Goal: Register for event/course: Sign up to attend an event or enroll in a course

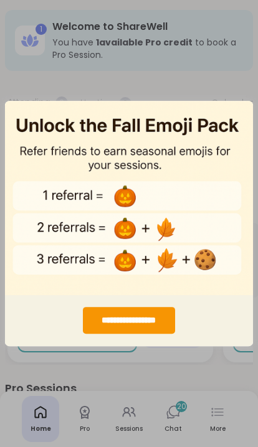
click at [206, 84] on div "**********" at bounding box center [129, 223] width 258 height 447
click at [178, 368] on div "**********" at bounding box center [129, 223] width 258 height 447
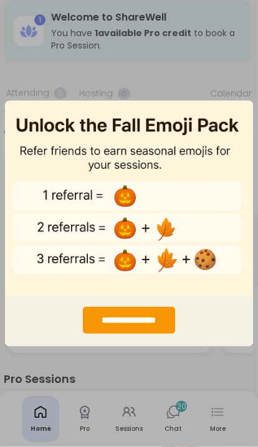
click at [178, 83] on div "**********" at bounding box center [129, 223] width 258 height 447
click at [157, 334] on div "**********" at bounding box center [129, 320] width 92 height 27
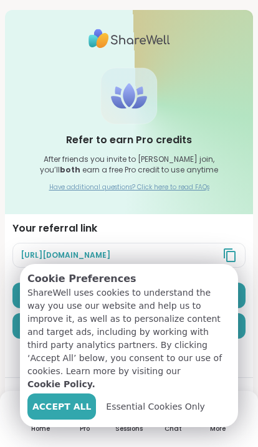
click at [61, 410] on span "Accept All" at bounding box center [61, 407] width 59 height 13
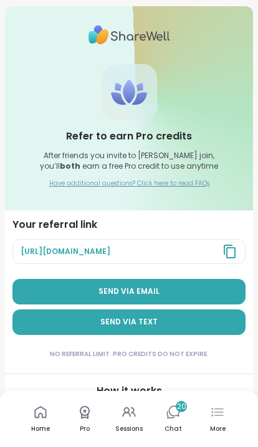
scroll to position [4, 0]
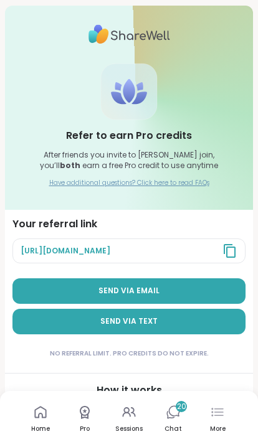
click at [39, 417] on icon at bounding box center [40, 413] width 12 height 12
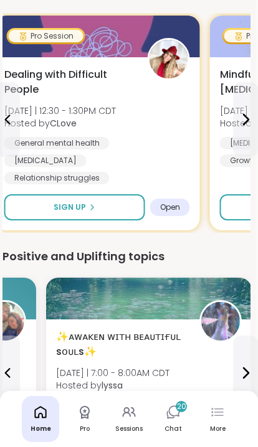
scroll to position [395, 2]
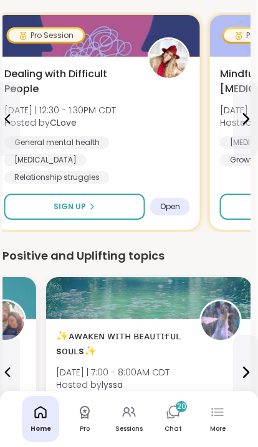
click at [127, 415] on icon at bounding box center [128, 412] width 15 height 15
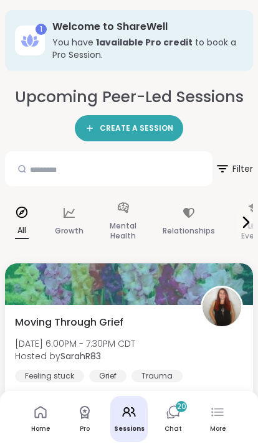
click at [185, 221] on div "Relationships" at bounding box center [189, 222] width 72 height 62
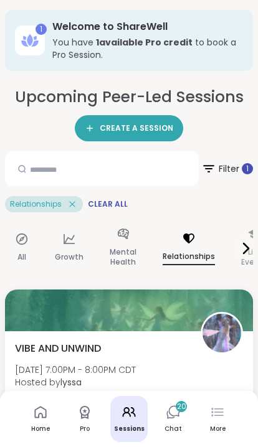
click at [220, 329] on img at bounding box center [221, 333] width 39 height 39
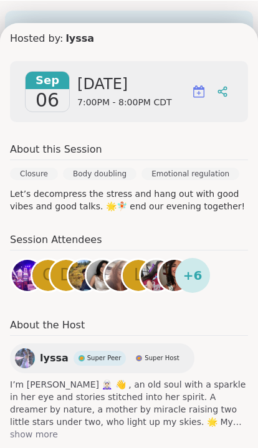
scroll to position [150, 0]
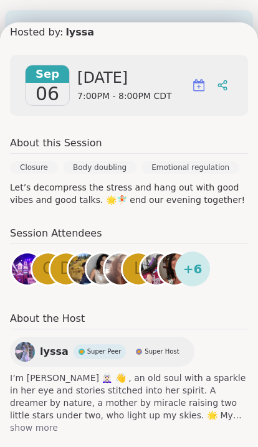
click at [22, 345] on img at bounding box center [25, 352] width 20 height 20
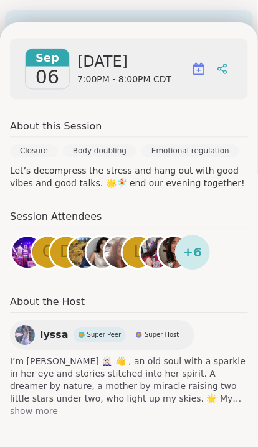
scroll to position [169, 0]
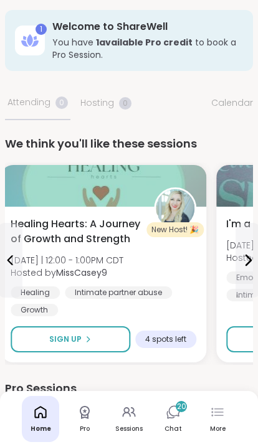
click at [131, 417] on icon at bounding box center [128, 412] width 15 height 15
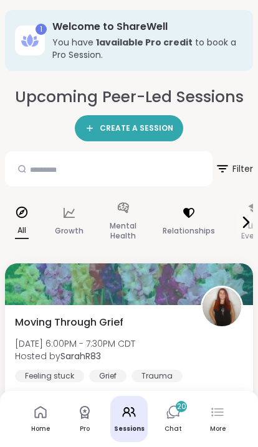
click at [186, 227] on p "Relationships" at bounding box center [189, 231] width 52 height 15
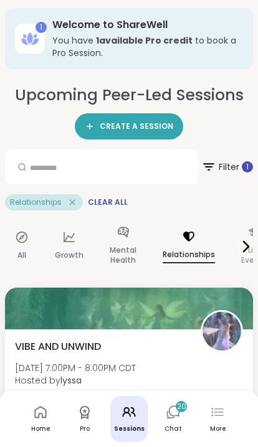
scroll to position [4, 0]
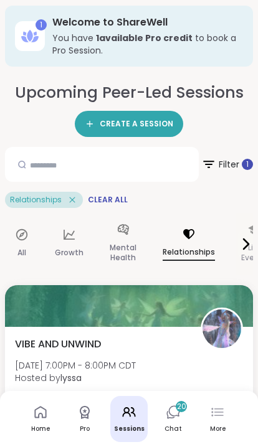
click at [211, 164] on icon at bounding box center [208, 164] width 11 height 7
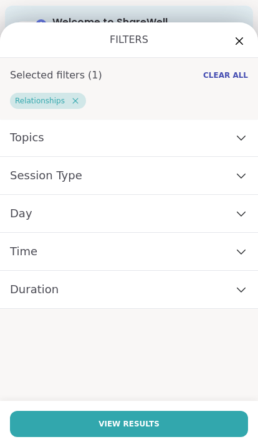
click at [189, 223] on div "Day" at bounding box center [129, 214] width 258 height 38
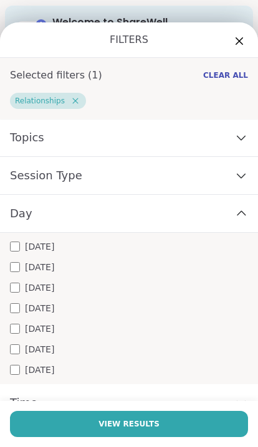
click at [92, 352] on div "[DATE]" at bounding box center [129, 349] width 238 height 13
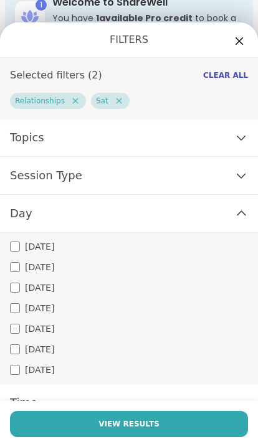
scroll to position [25, 0]
click at [153, 419] on span "View Results" at bounding box center [128, 424] width 61 height 11
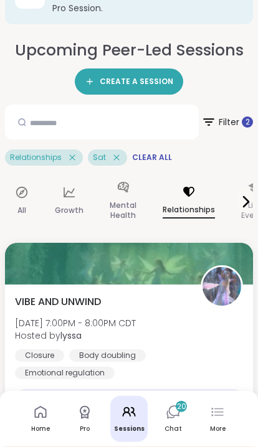
scroll to position [0, 0]
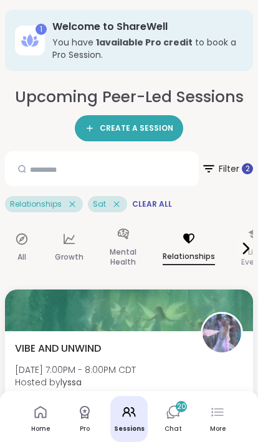
click at [220, 168] on span "Filter 2" at bounding box center [227, 169] width 52 height 30
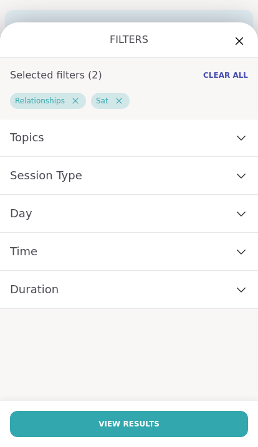
click at [116, 99] on icon at bounding box center [119, 101] width 6 height 6
click at [140, 260] on div "Time" at bounding box center [129, 252] width 258 height 38
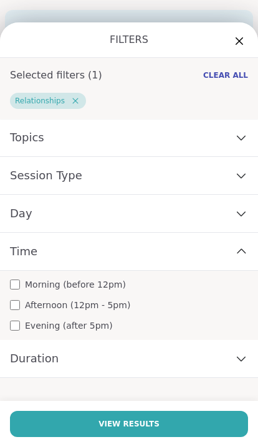
click at [130, 361] on div "Duration" at bounding box center [129, 359] width 258 height 38
click at [232, 75] on span "Clear All" at bounding box center [225, 75] width 45 height 10
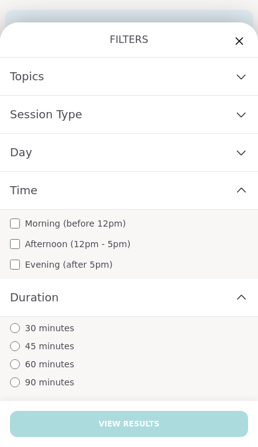
click at [240, 40] on icon at bounding box center [239, 40] width 7 height 7
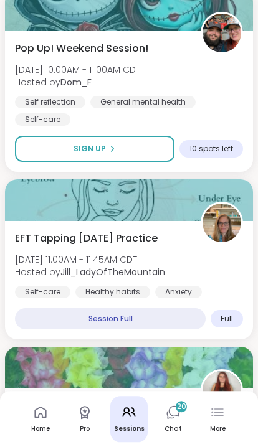
scroll to position [3528, 0]
click at [231, 205] on img at bounding box center [221, 223] width 39 height 39
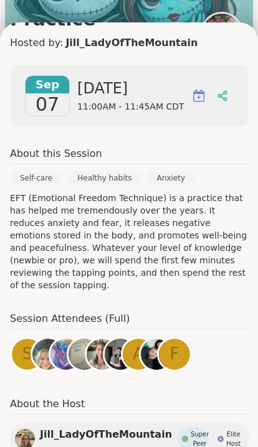
scroll to position [161, 0]
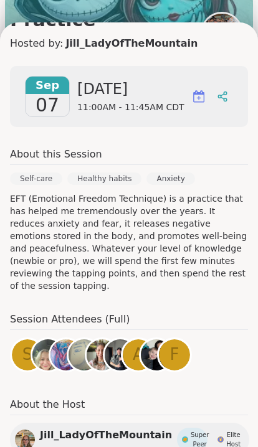
click at [26, 430] on img at bounding box center [25, 440] width 20 height 20
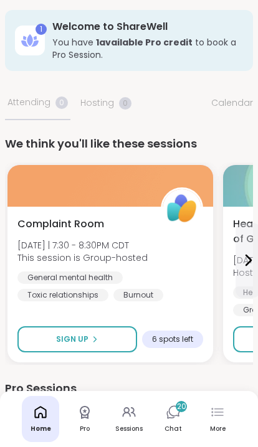
click at [217, 410] on icon at bounding box center [217, 412] width 15 height 15
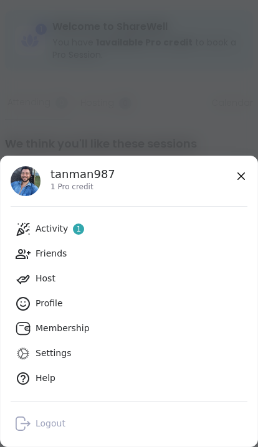
click at [171, 239] on link "Activity 1" at bounding box center [129, 229] width 237 height 25
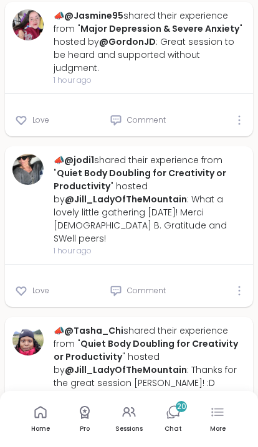
scroll to position [1616, 0]
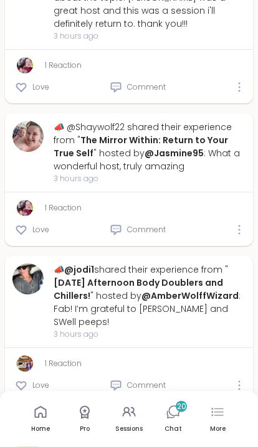
type textarea "*"
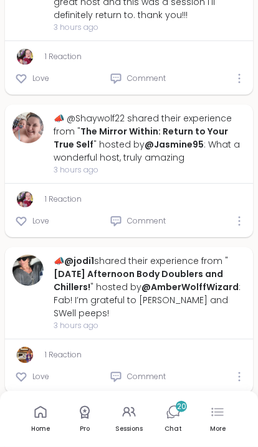
scroll to position [3211, 0]
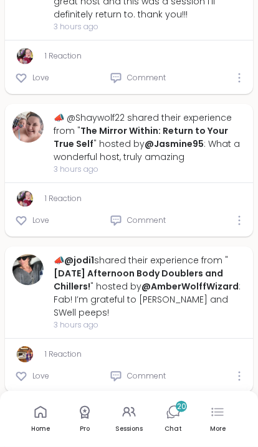
click at [176, 409] on div "20" at bounding box center [181, 406] width 11 height 11
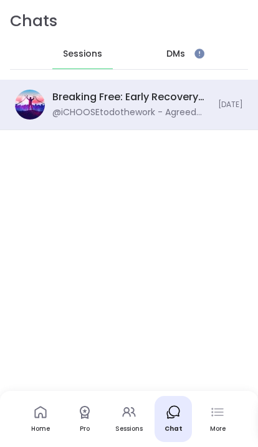
click at [185, 50] on div "DMs" at bounding box center [175, 54] width 61 height 30
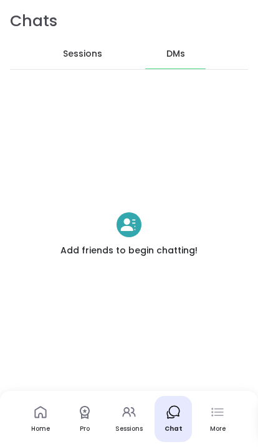
click at [87, 56] on span "Sessions" at bounding box center [82, 54] width 39 height 12
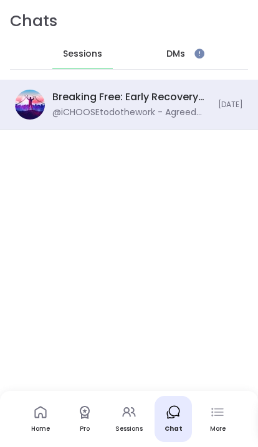
click at [188, 113] on div "@iCHOOSEtodothework - Agreed thanks for being the person who reminds people.. t…" at bounding box center [131, 113] width 158 height 12
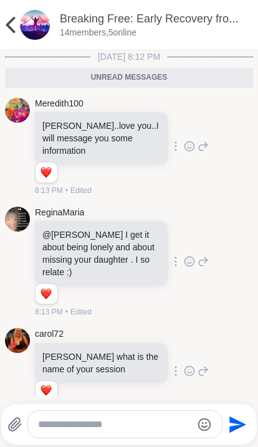
click at [21, 31] on img at bounding box center [35, 25] width 30 height 30
click at [14, 26] on icon at bounding box center [10, 24] width 25 height 25
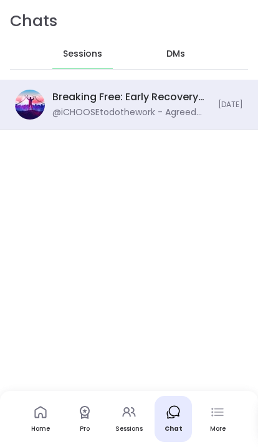
click at [13, 28] on h1 "Chats" at bounding box center [33, 21] width 47 height 22
click at [224, 413] on icon at bounding box center [217, 412] width 15 height 15
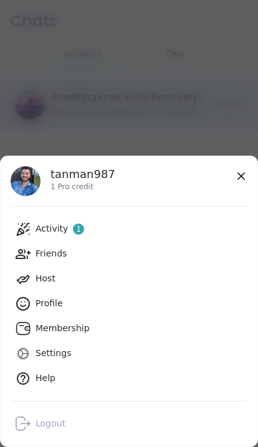
click at [149, 282] on link "Host" at bounding box center [129, 279] width 237 height 25
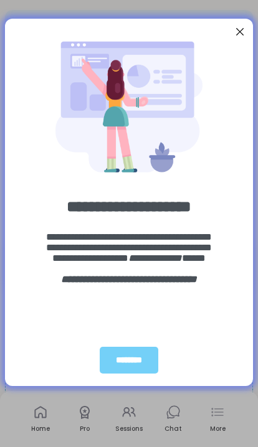
click at [140, 353] on div "********" at bounding box center [129, 360] width 59 height 27
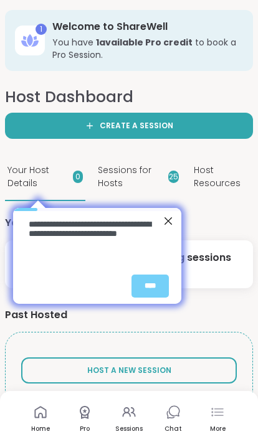
click at [150, 291] on div "****" at bounding box center [149, 286] width 37 height 23
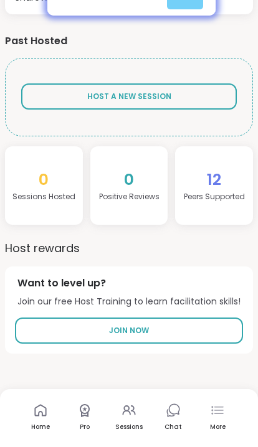
scroll to position [272, 0]
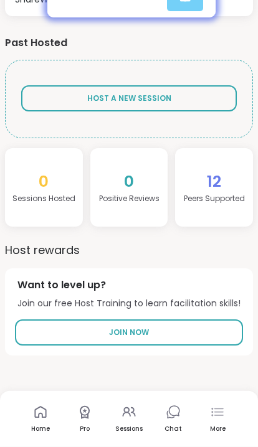
click at [165, 327] on link "Join Now" at bounding box center [129, 333] width 228 height 26
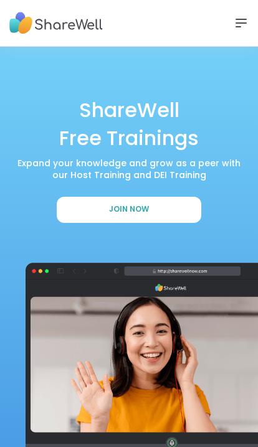
click at [181, 214] on button "Join Now" at bounding box center [129, 210] width 145 height 26
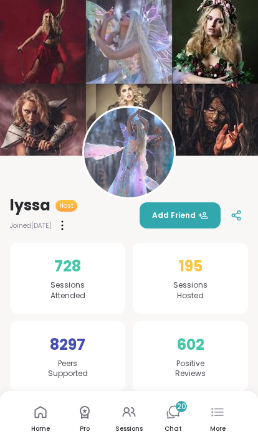
click at [145, 173] on img at bounding box center [129, 153] width 90 height 90
